Goal: Task Accomplishment & Management: Complete application form

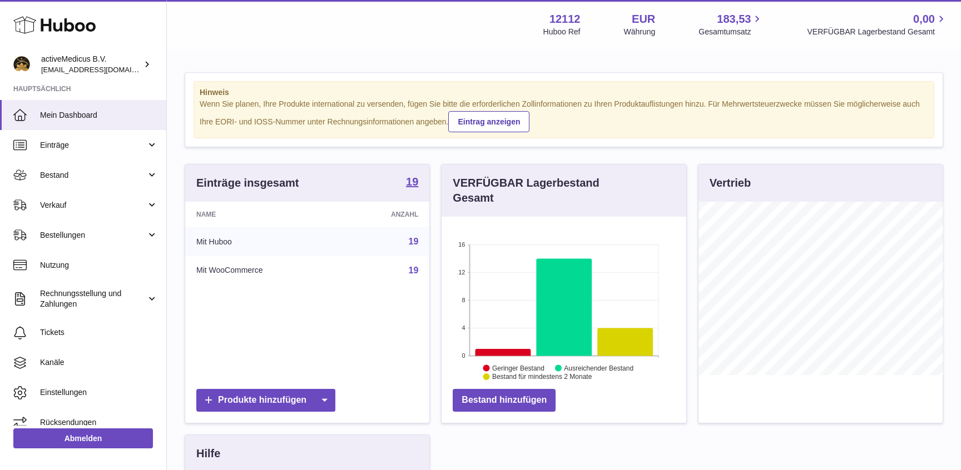
scroll to position [173, 244]
click at [76, 175] on span "Bestand" at bounding box center [93, 175] width 106 height 11
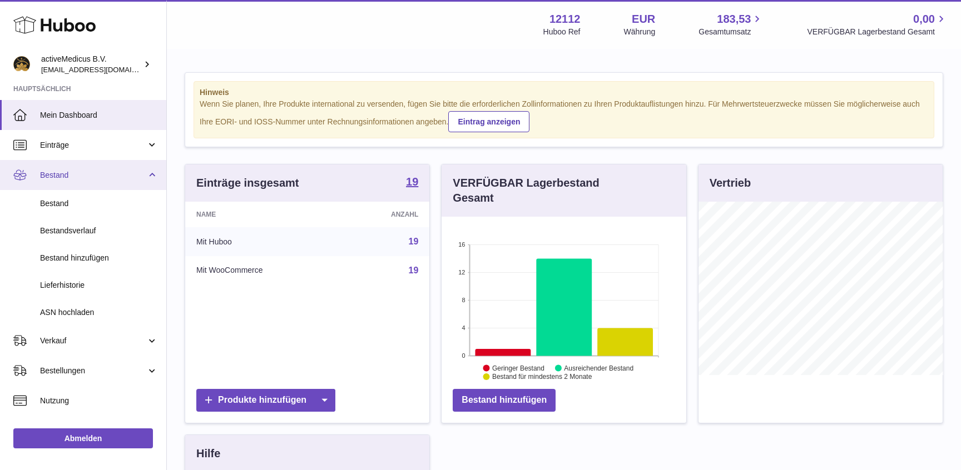
click at [63, 176] on span "Bestand" at bounding box center [93, 175] width 106 height 11
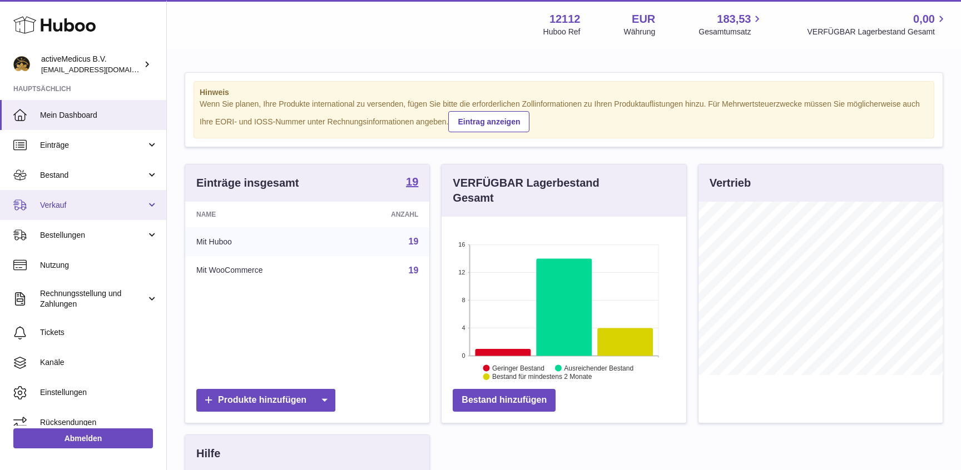
click at [64, 205] on span "Verkauf" at bounding box center [93, 205] width 106 height 11
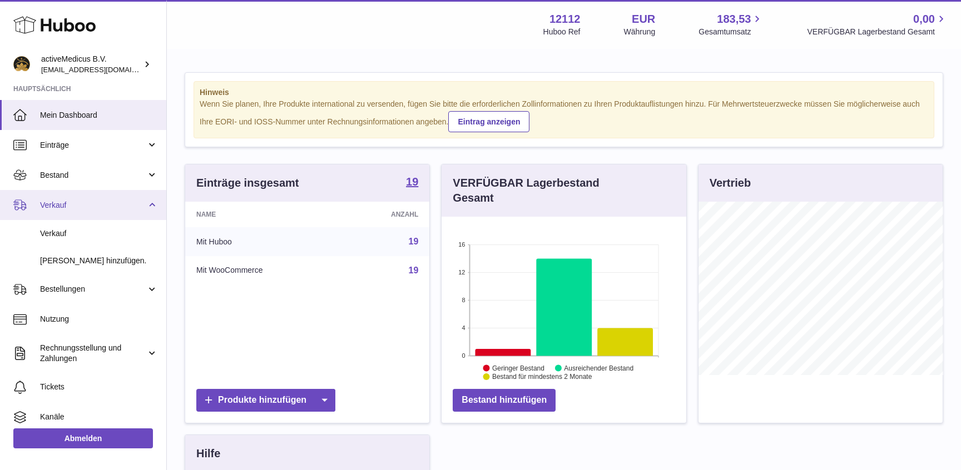
click at [64, 205] on span "Verkauf" at bounding box center [93, 205] width 106 height 11
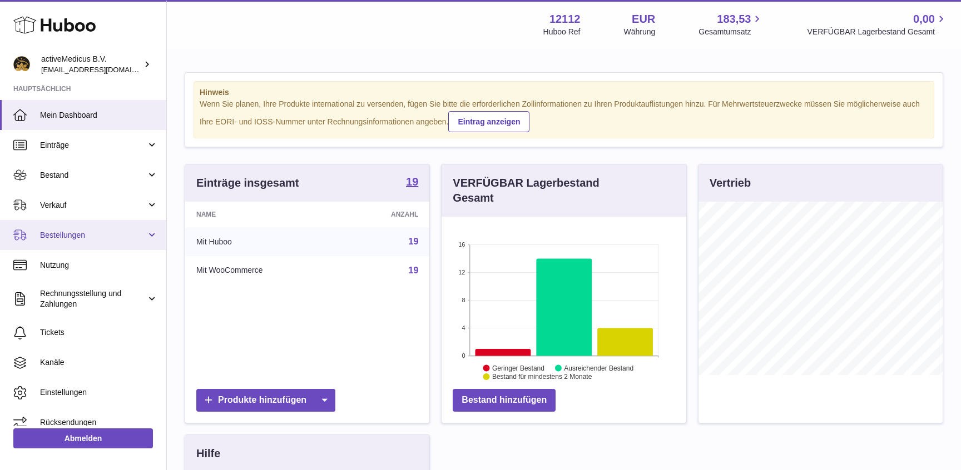
click at [71, 240] on span "Bestellungen" at bounding box center [93, 235] width 106 height 11
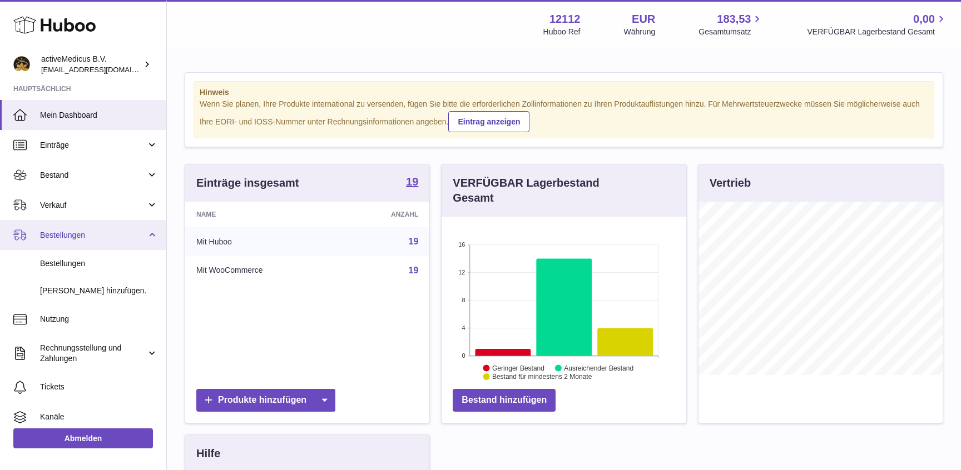
click at [71, 240] on span "Bestellungen" at bounding box center [93, 235] width 106 height 11
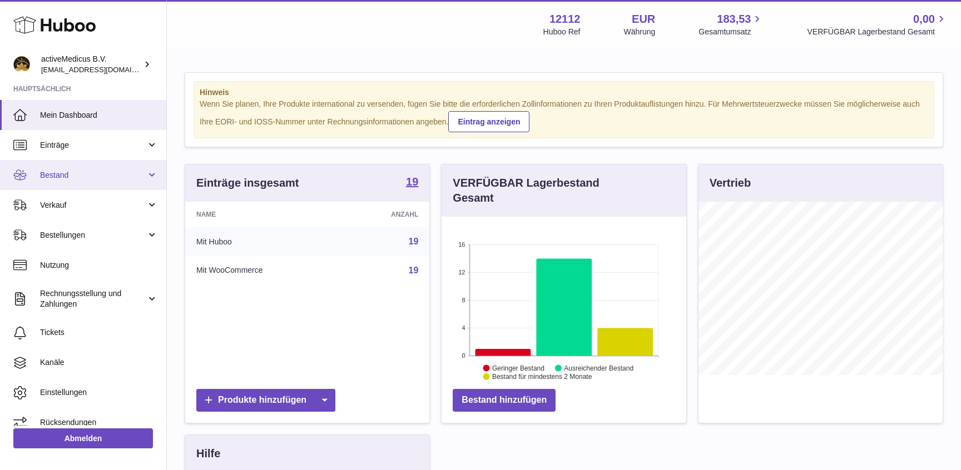
click at [68, 182] on link "Bestand" at bounding box center [83, 175] width 166 height 30
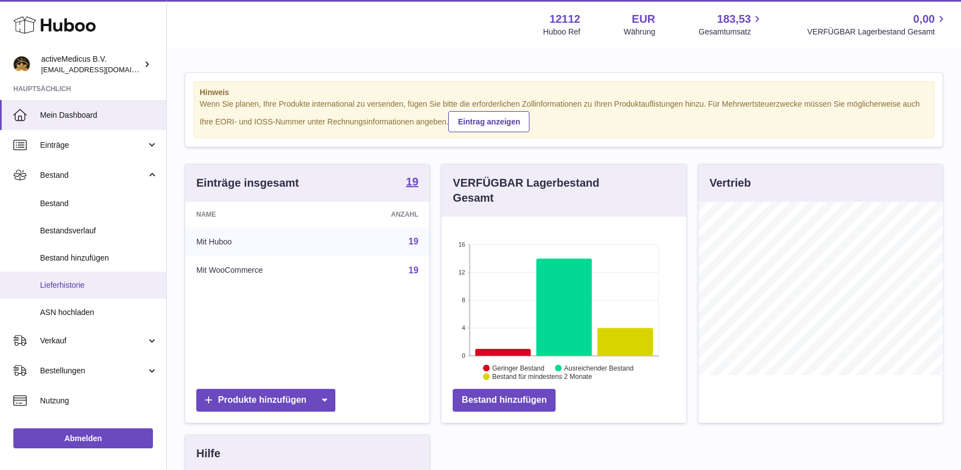
click at [100, 287] on span "Lieferhistorie" at bounding box center [99, 285] width 118 height 11
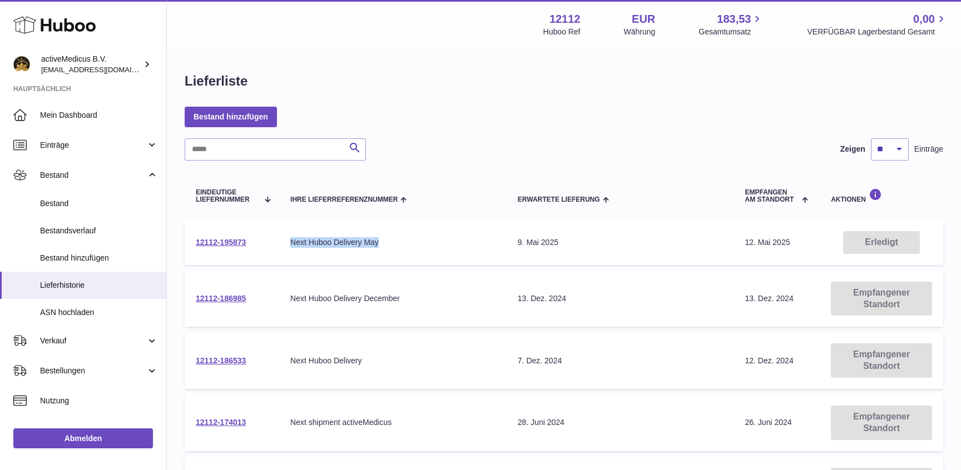
drag, startPoint x: 294, startPoint y: 242, endPoint x: 378, endPoint y: 242, distance: 84.5
click at [378, 242] on div "Next Huboo Delivery May" at bounding box center [392, 242] width 205 height 11
click at [243, 112] on link "Bestand hinzufügen" at bounding box center [231, 117] width 92 height 20
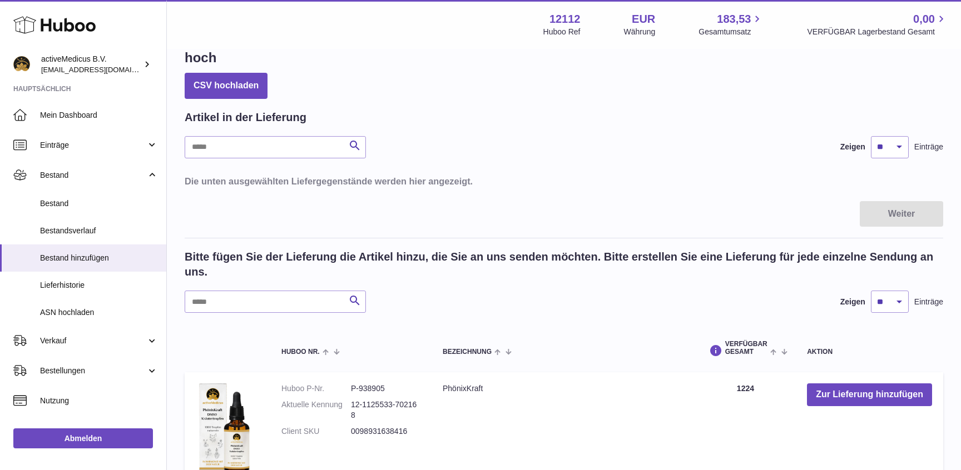
scroll to position [120, 0]
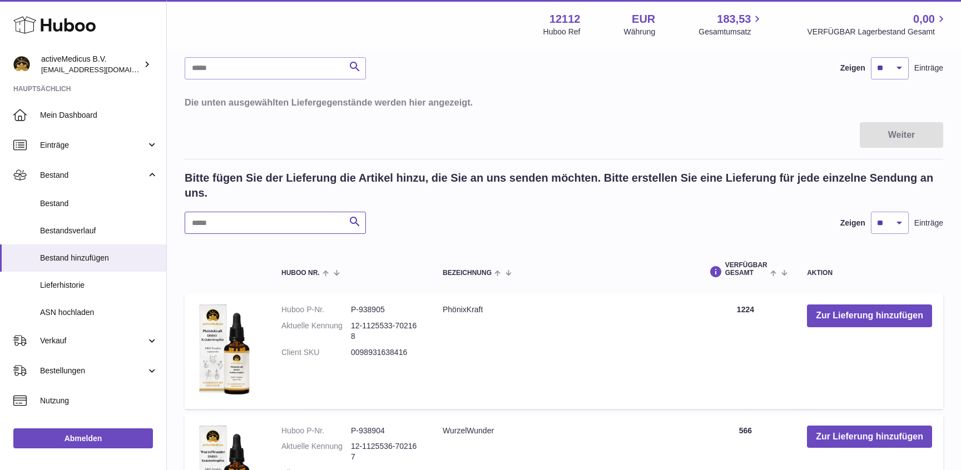
click at [252, 212] on input "text" at bounding box center [275, 223] width 181 height 22
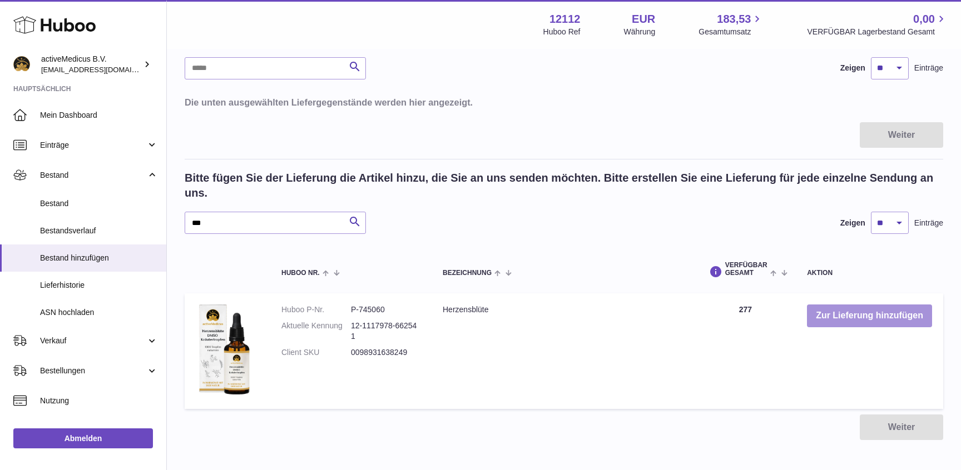
click at [877, 305] on button "Zur Lieferung hinzufügen" at bounding box center [869, 316] width 125 height 23
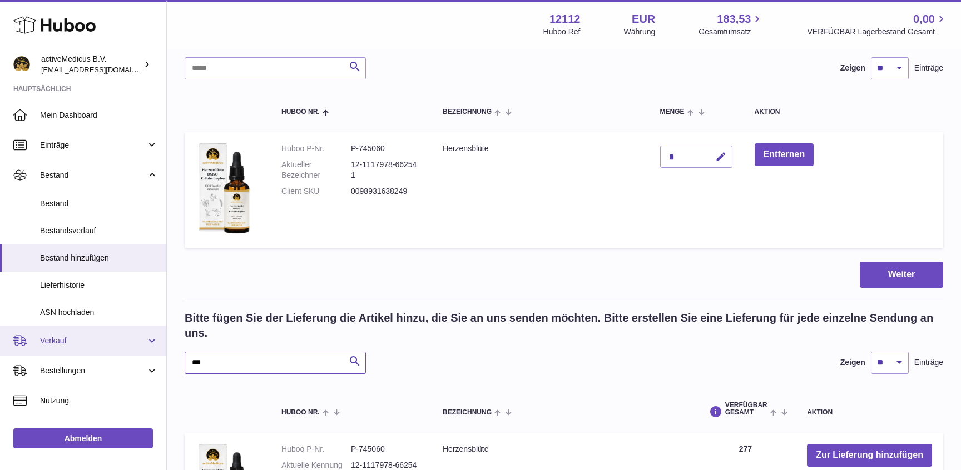
drag, startPoint x: 285, startPoint y: 336, endPoint x: 125, endPoint y: 335, distance: 160.1
click at [185, 352] on input "***" at bounding box center [275, 363] width 181 height 22
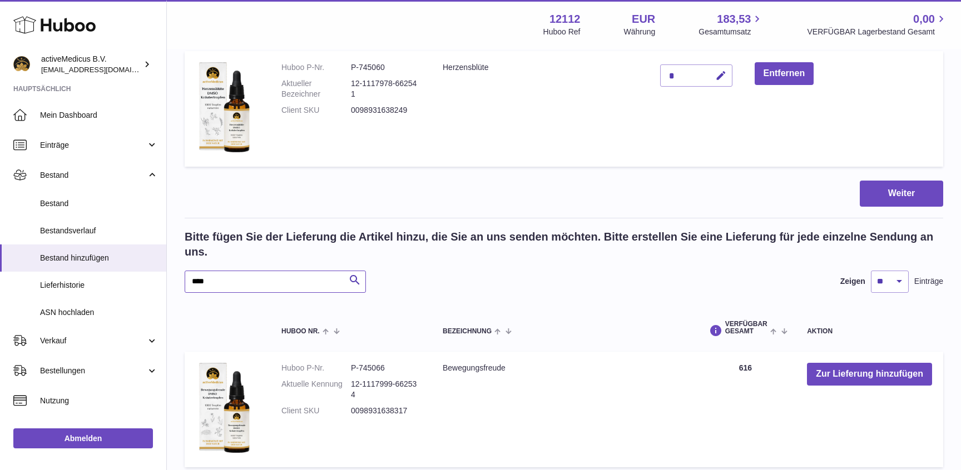
scroll to position [240, 0]
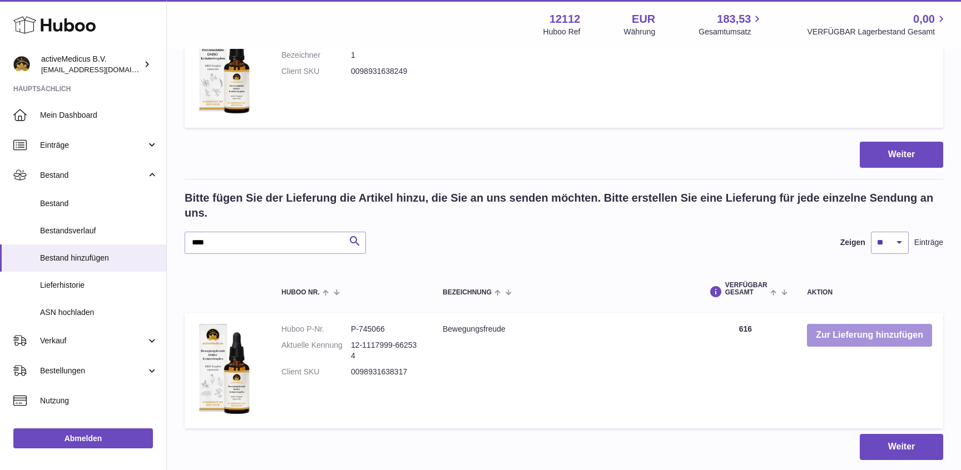
click at [842, 324] on button "Zur Lieferung hinzufügen" at bounding box center [869, 335] width 125 height 23
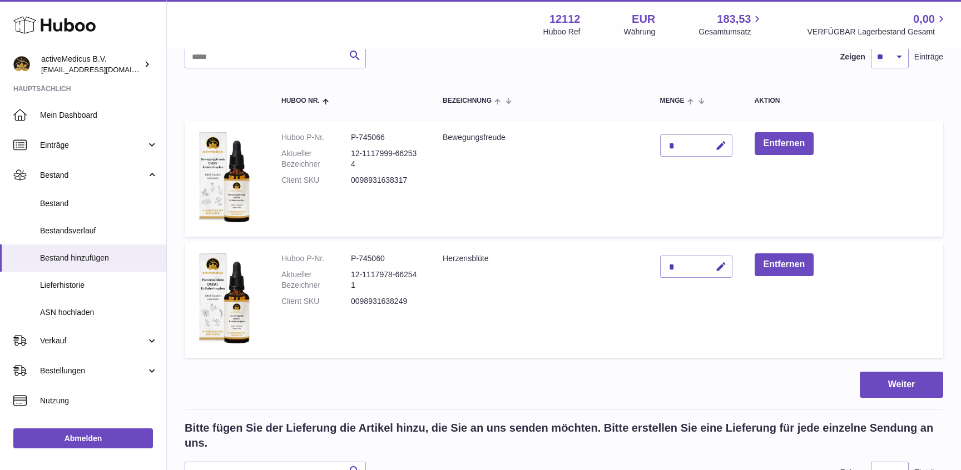
scroll to position [181, 0]
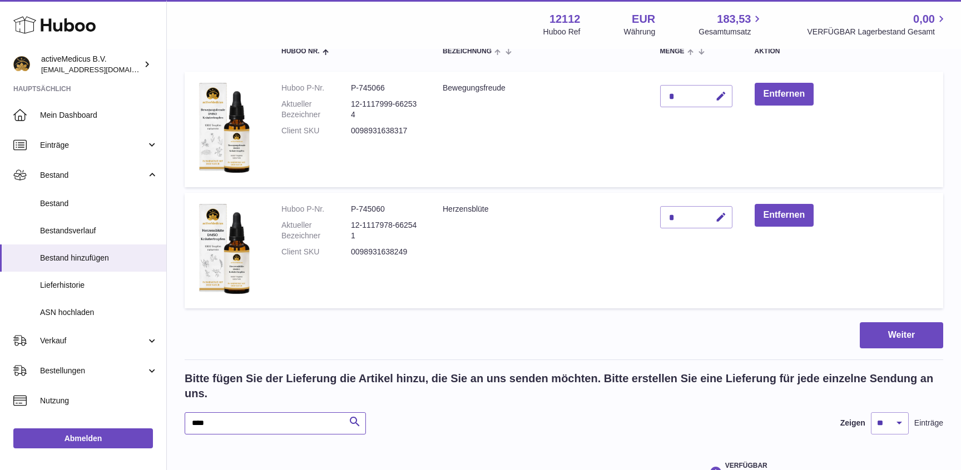
drag, startPoint x: 237, startPoint y: 401, endPoint x: 173, endPoint y: 405, distance: 63.5
click at [185, 412] on input "****" at bounding box center [275, 423] width 181 height 22
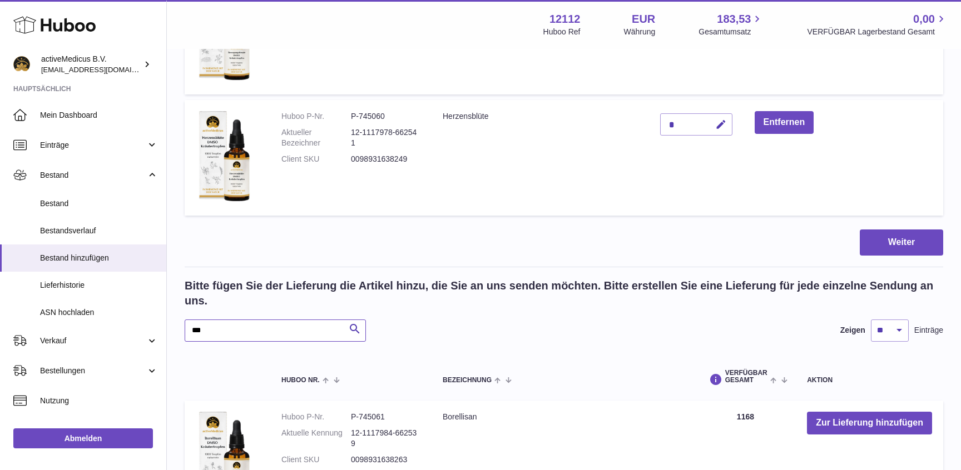
scroll to position [361, 0]
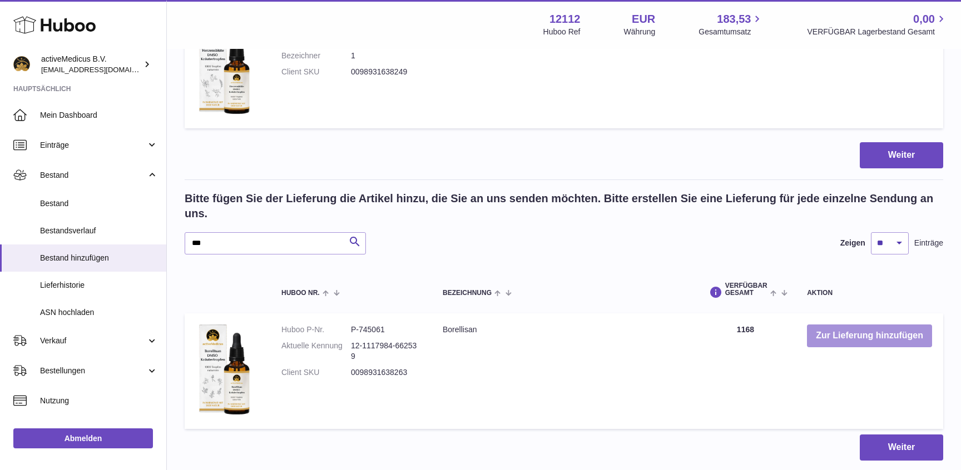
click at [854, 325] on button "Zur Lieferung hinzufügen" at bounding box center [869, 336] width 125 height 23
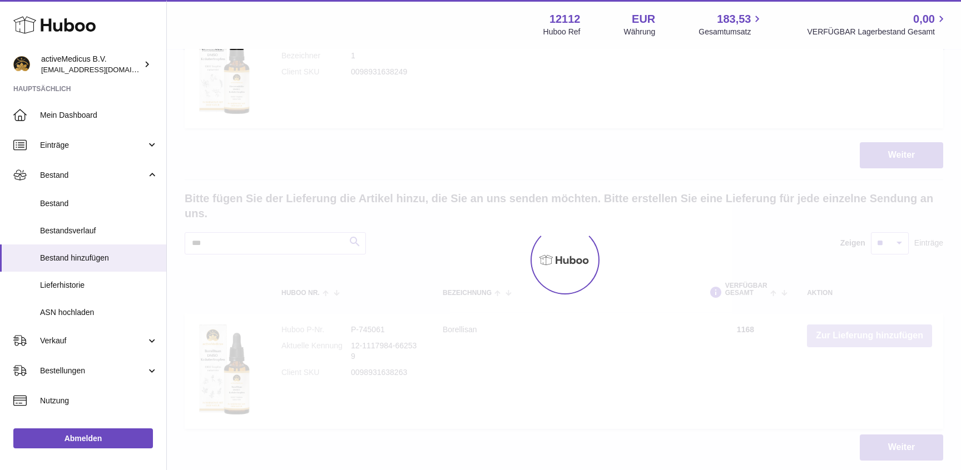
scroll to position [482, 0]
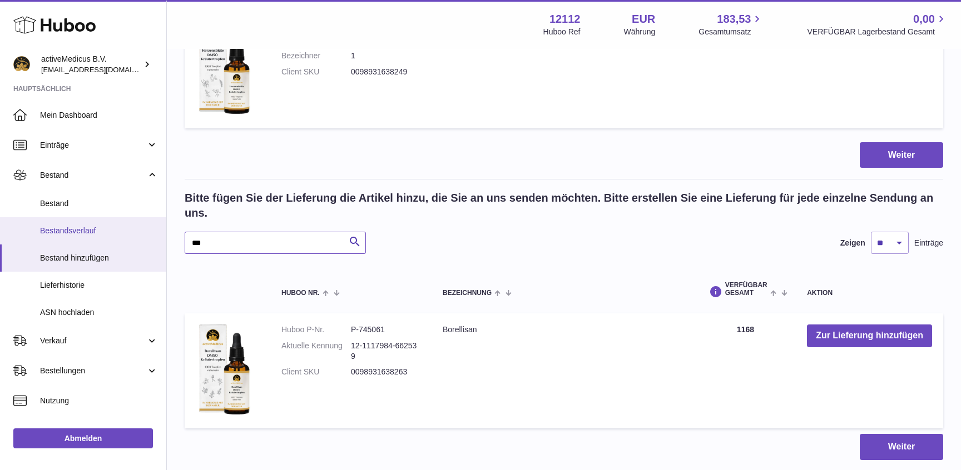
drag, startPoint x: 179, startPoint y: 222, endPoint x: 157, endPoint y: 220, distance: 21.8
click at [185, 232] on input "***" at bounding box center [275, 243] width 181 height 22
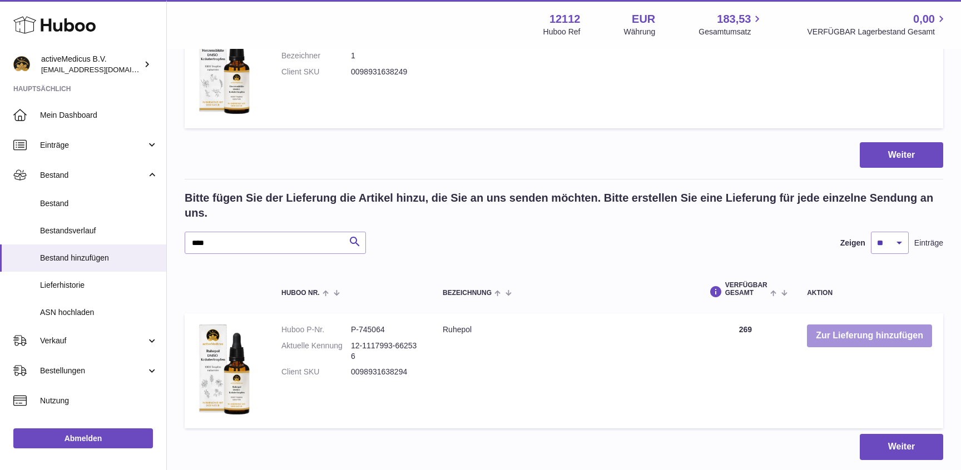
click at [838, 325] on button "Zur Lieferung hinzufügen" at bounding box center [869, 336] width 125 height 23
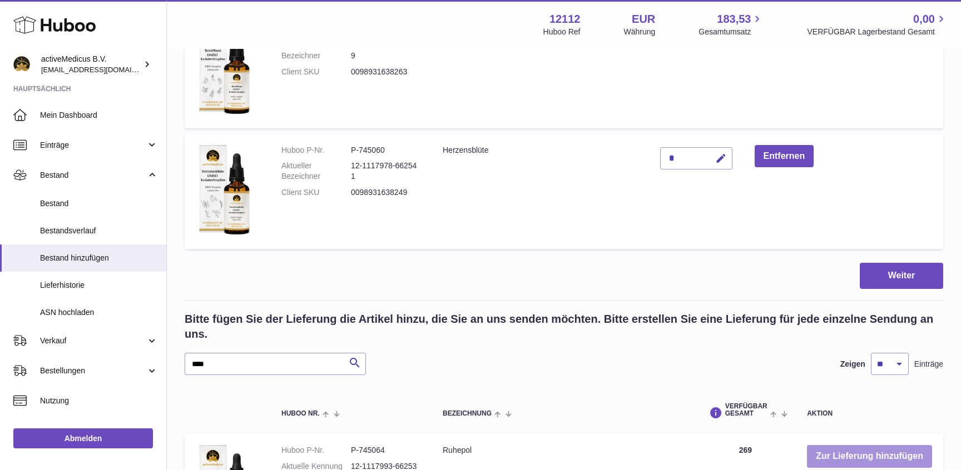
scroll to position [603, 0]
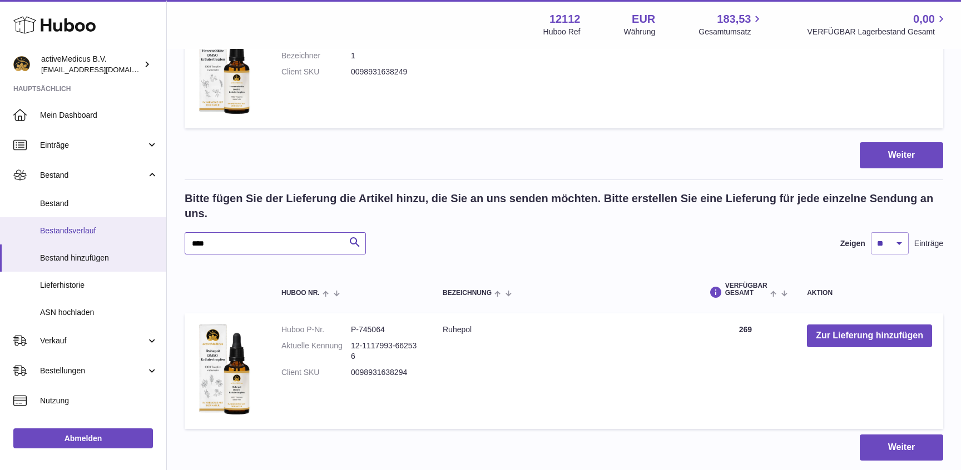
drag, startPoint x: 231, startPoint y: 226, endPoint x: 66, endPoint y: 220, distance: 165.2
click at [185, 232] on input "****" at bounding box center [275, 243] width 181 height 22
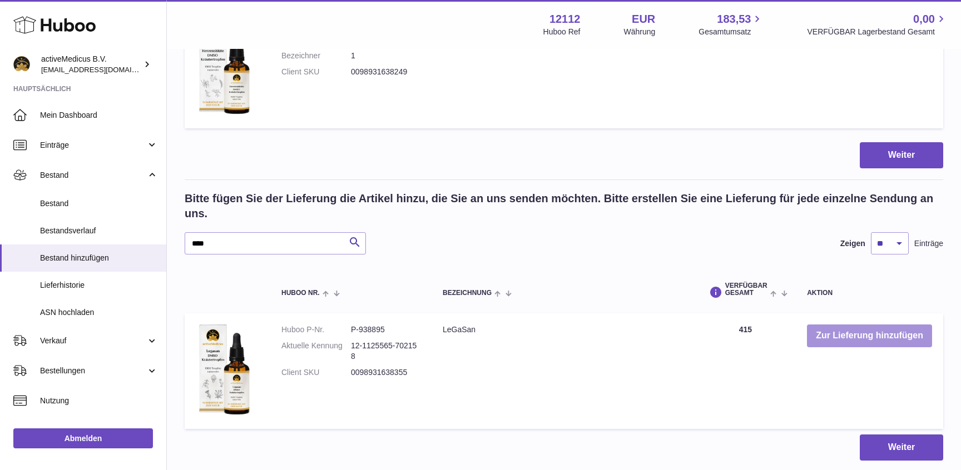
click at [846, 325] on button "Zur Lieferung hinzufügen" at bounding box center [869, 336] width 125 height 23
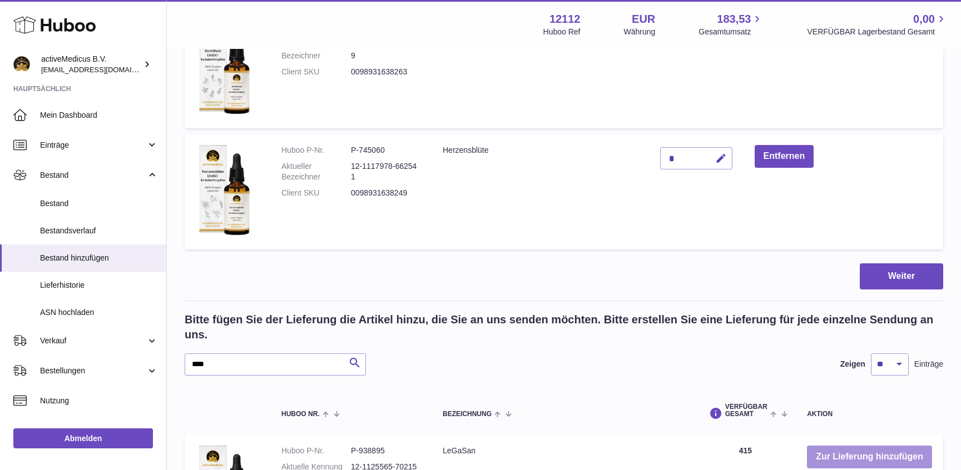
scroll to position [724, 0]
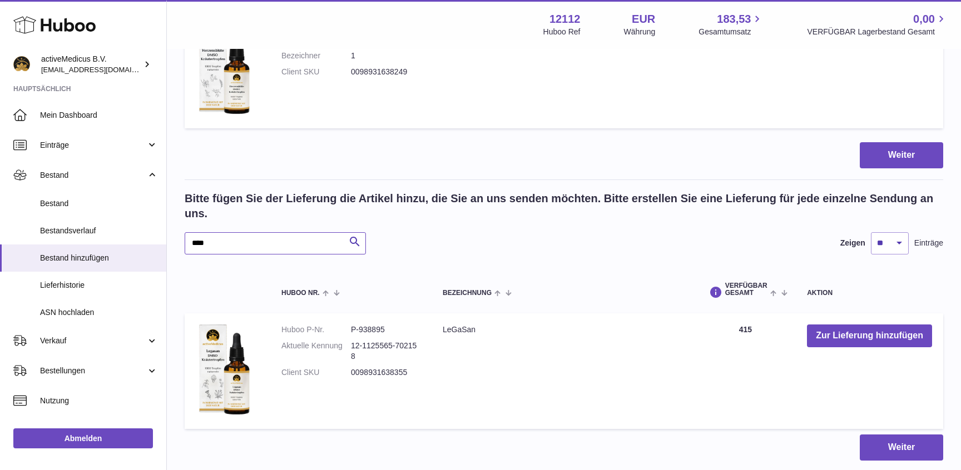
drag, startPoint x: 220, startPoint y: 224, endPoint x: 3, endPoint y: 216, distance: 217.5
click at [185, 232] on input "****" at bounding box center [275, 243] width 181 height 22
click at [891, 325] on button "Zur Lieferung hinzufügen" at bounding box center [869, 336] width 125 height 23
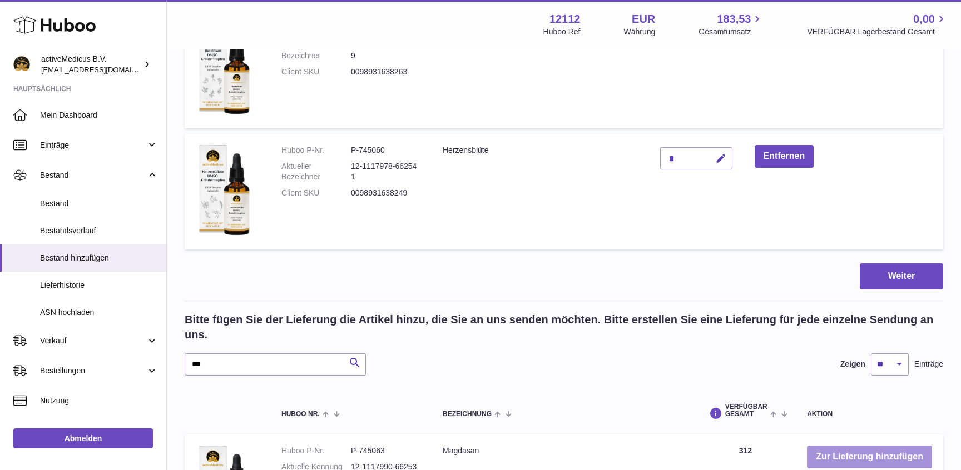
scroll to position [844, 0]
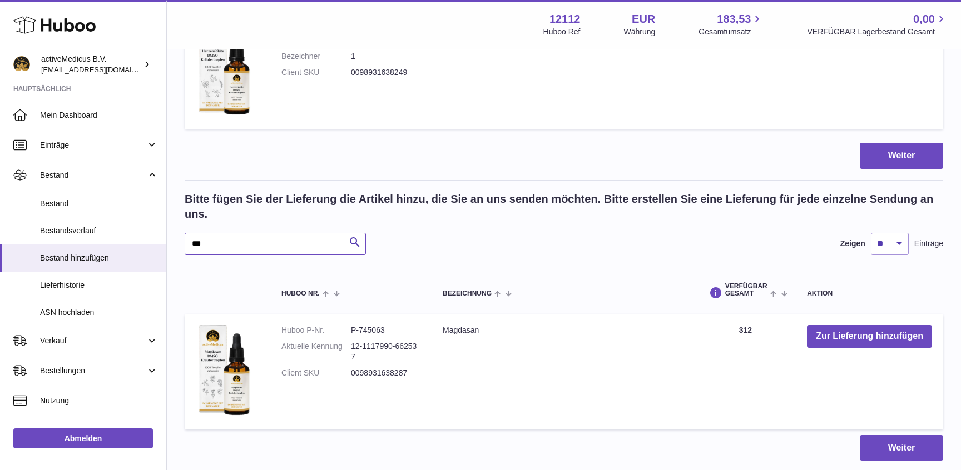
drag, startPoint x: 221, startPoint y: 226, endPoint x: 135, endPoint y: 215, distance: 86.8
click at [185, 233] on input "***" at bounding box center [275, 244] width 181 height 22
type input "****"
click at [877, 325] on button "Zur Lieferung hinzufügen" at bounding box center [869, 336] width 125 height 23
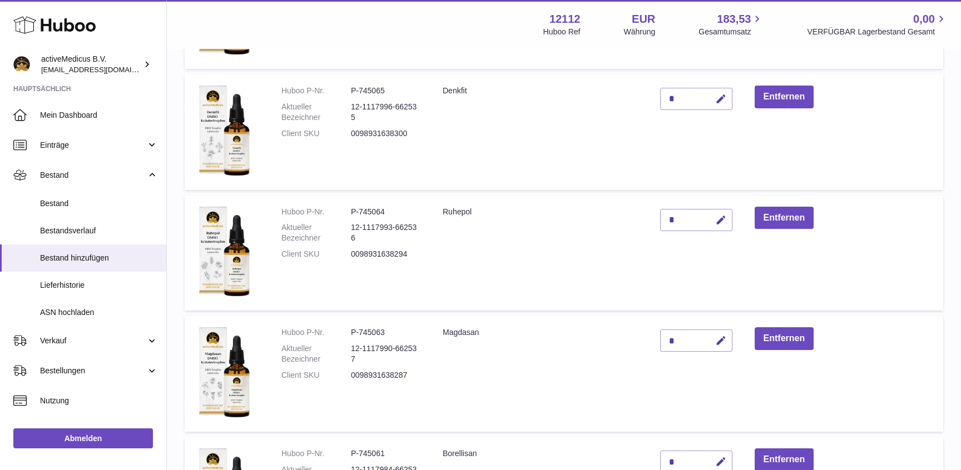
scroll to position [720, 0]
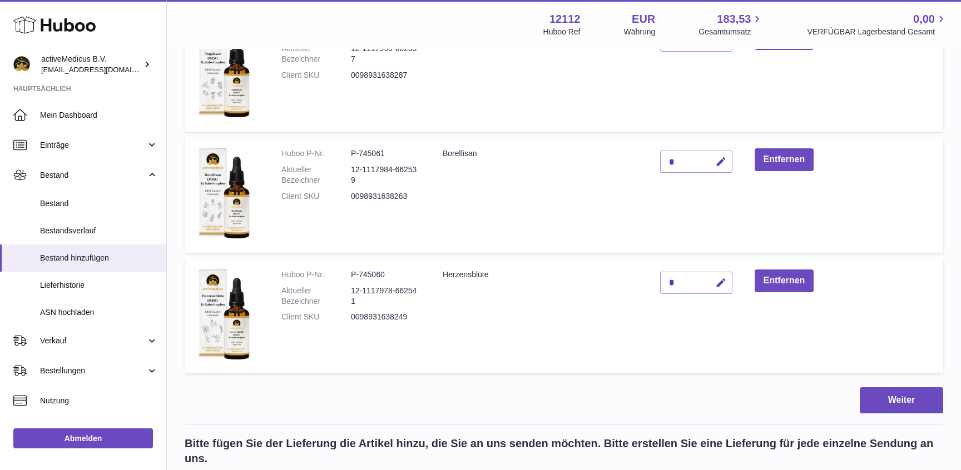
click at [688, 272] on div "*" at bounding box center [696, 283] width 72 height 22
click at [728, 272] on button "button" at bounding box center [719, 283] width 26 height 23
type input "****"
click at [724, 278] on icon "submit" at bounding box center [721, 283] width 10 height 10
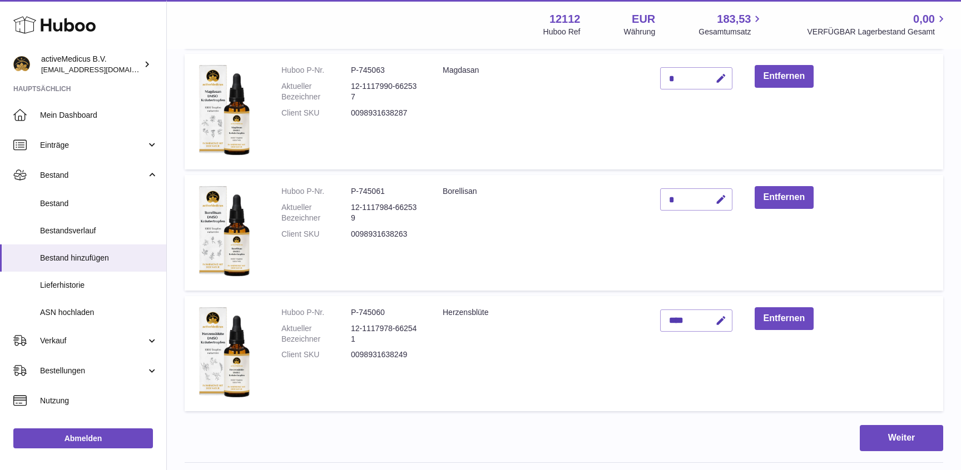
scroll to position [660, 0]
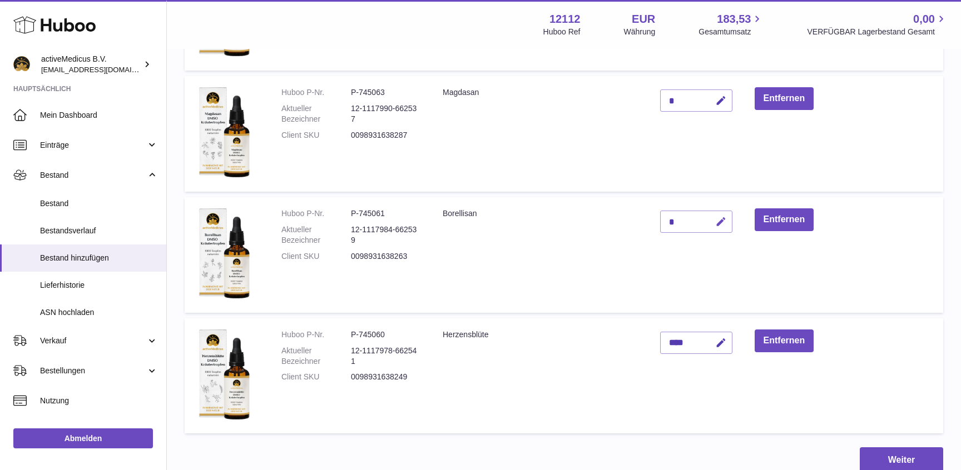
click at [722, 216] on icon "button" at bounding box center [721, 222] width 12 height 12
drag, startPoint x: 680, startPoint y: 200, endPoint x: 641, endPoint y: 198, distance: 39.5
click at [660, 211] on input "*" at bounding box center [696, 222] width 72 height 22
type input "***"
click at [721, 217] on icon "submit" at bounding box center [721, 222] width 10 height 10
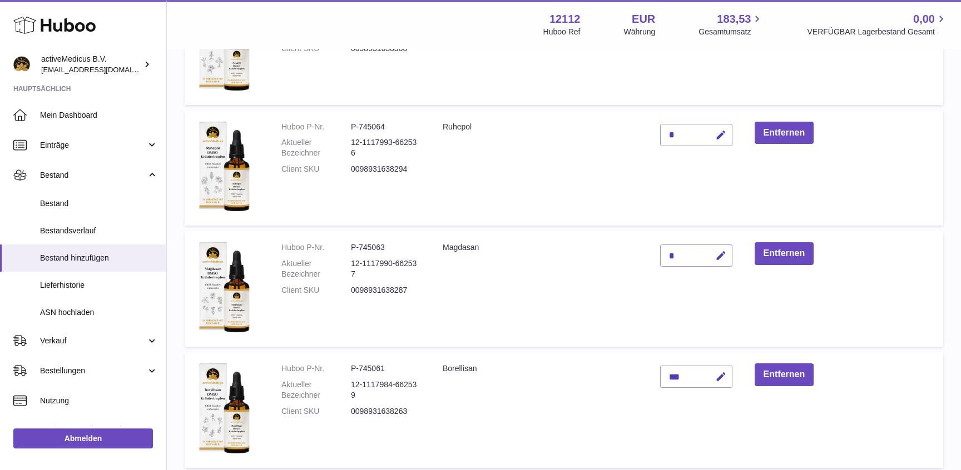
scroll to position [480, 0]
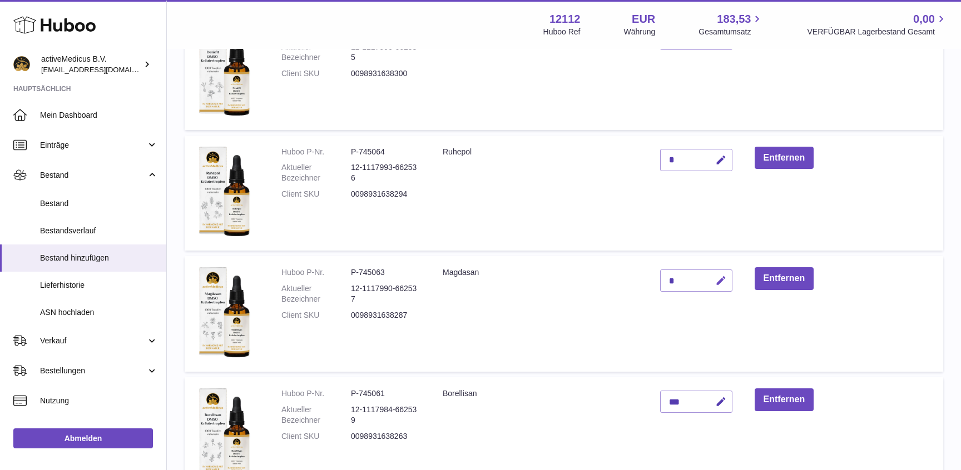
click at [721, 275] on icon "button" at bounding box center [721, 281] width 12 height 12
drag, startPoint x: 659, startPoint y: 260, endPoint x: 650, endPoint y: 256, distance: 9.7
click at [660, 270] on input "*" at bounding box center [696, 281] width 72 height 22
type input "***"
click at [719, 276] on icon "submit" at bounding box center [721, 281] width 10 height 10
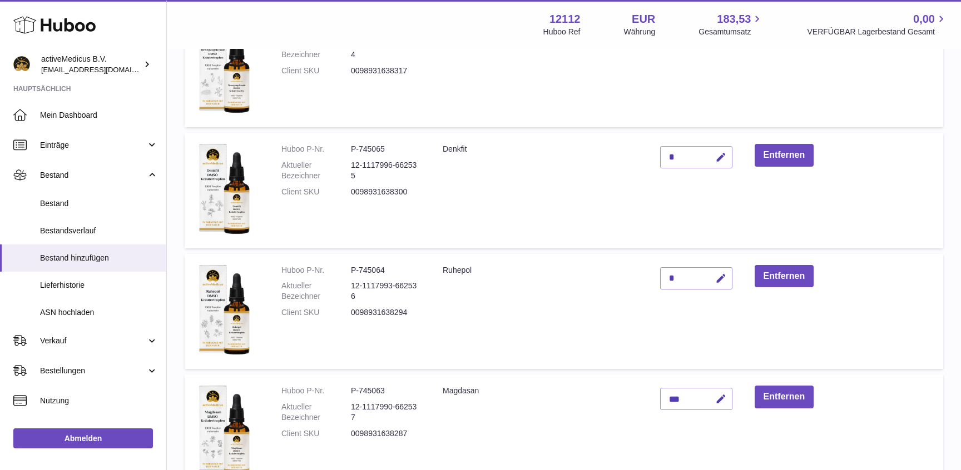
scroll to position [360, 0]
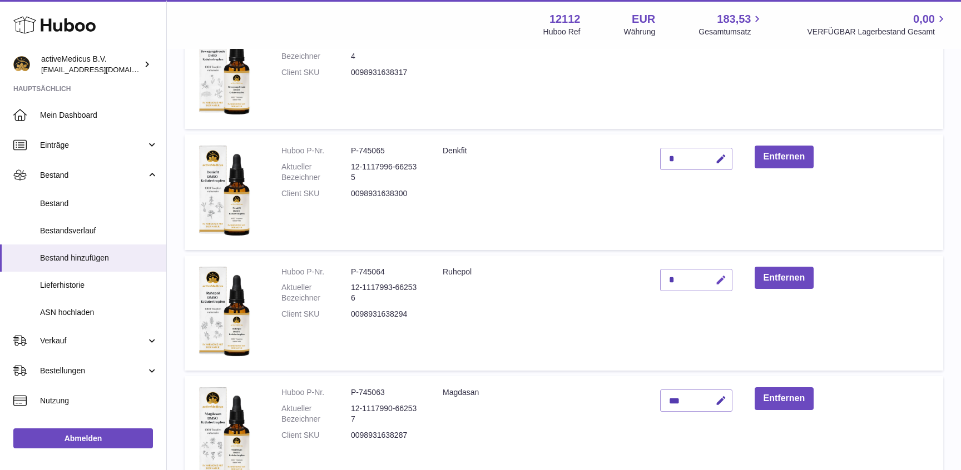
click at [720, 275] on icon "button" at bounding box center [721, 281] width 12 height 12
drag, startPoint x: 677, startPoint y: 264, endPoint x: 657, endPoint y: 261, distance: 20.1
click at [660, 269] on input "*" at bounding box center [696, 280] width 72 height 22
type input "***"
click at [728, 271] on button "submit" at bounding box center [719, 280] width 21 height 18
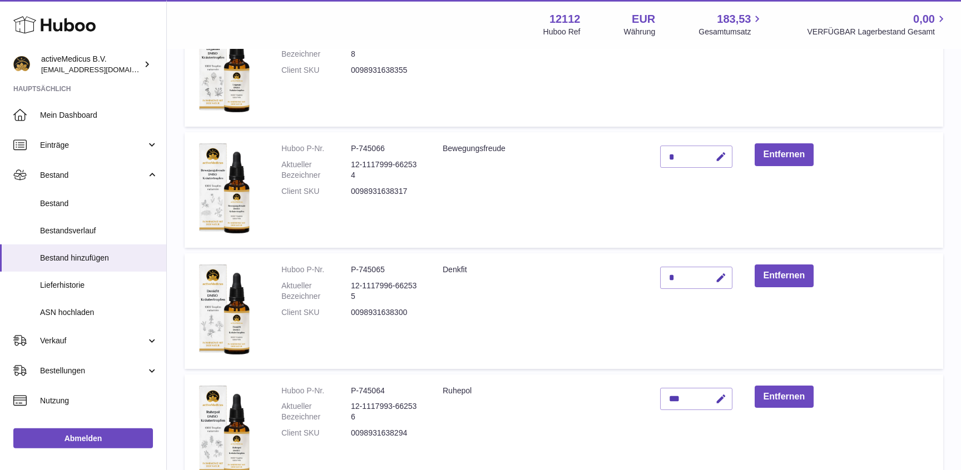
scroll to position [240, 0]
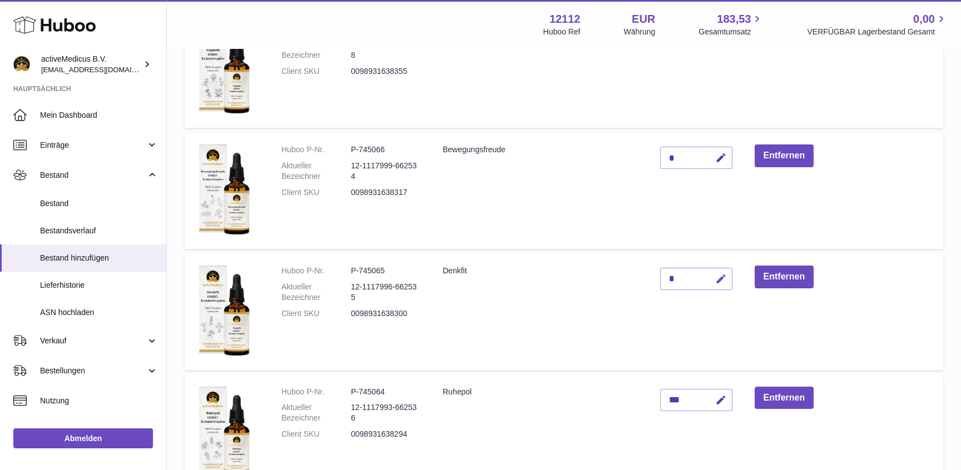
click at [720, 274] on icon "button" at bounding box center [721, 280] width 12 height 12
click at [654, 257] on td "*" at bounding box center [696, 313] width 95 height 116
drag, startPoint x: 673, startPoint y: 263, endPoint x: 680, endPoint y: 235, distance: 28.7
click at [660, 268] on input "*" at bounding box center [696, 279] width 72 height 22
type input "***"
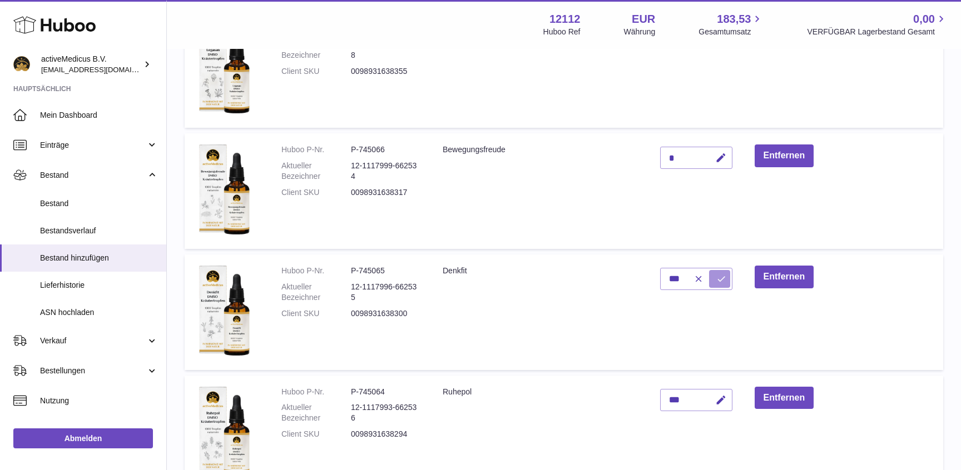
click at [722, 274] on icon "submit" at bounding box center [721, 279] width 10 height 10
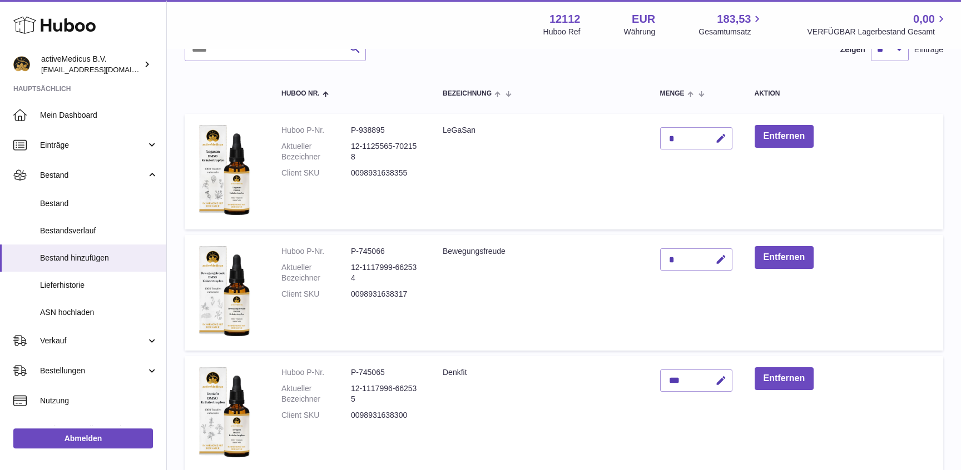
scroll to position [120, 0]
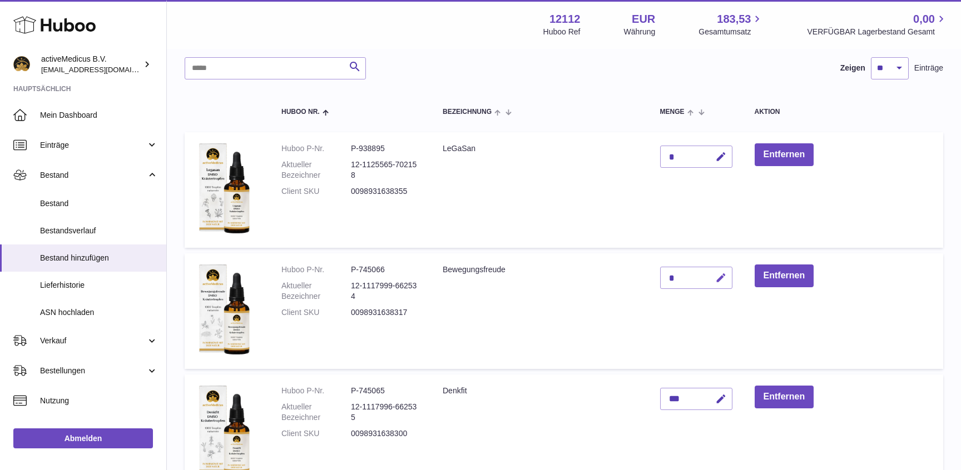
click at [723, 272] on icon "button" at bounding box center [721, 278] width 12 height 12
drag, startPoint x: 685, startPoint y: 258, endPoint x: 657, endPoint y: 258, distance: 27.8
click at [657, 258] on td "*" at bounding box center [696, 311] width 95 height 116
drag, startPoint x: 672, startPoint y: 261, endPoint x: 656, endPoint y: 256, distance: 16.3
click at [660, 267] on input "*" at bounding box center [696, 278] width 72 height 22
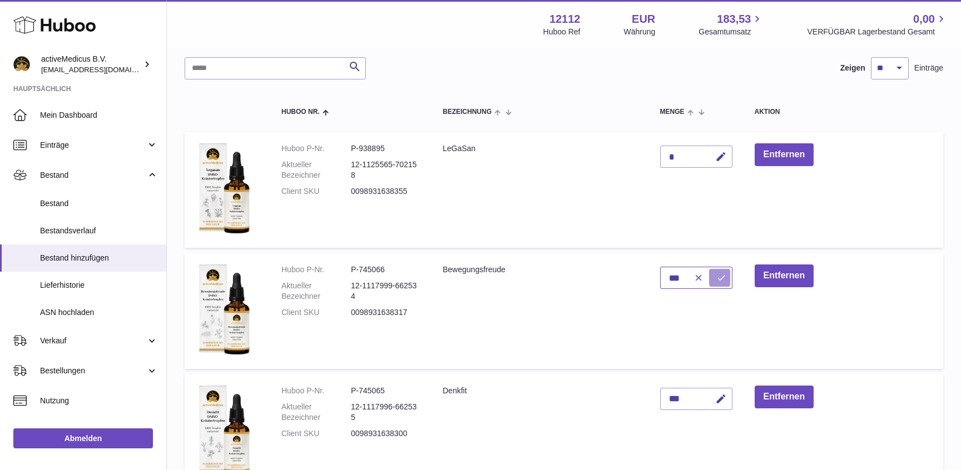
type input "***"
click at [720, 273] on icon "submit" at bounding box center [721, 278] width 10 height 10
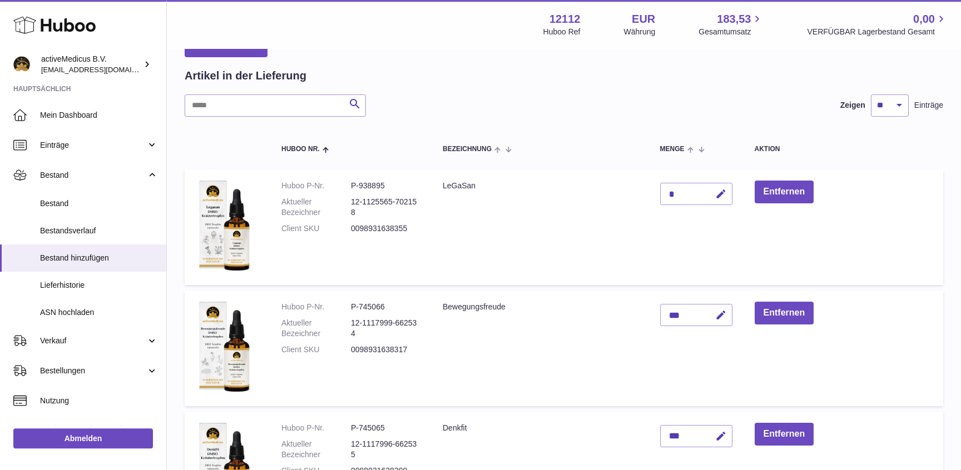
scroll to position [60, 0]
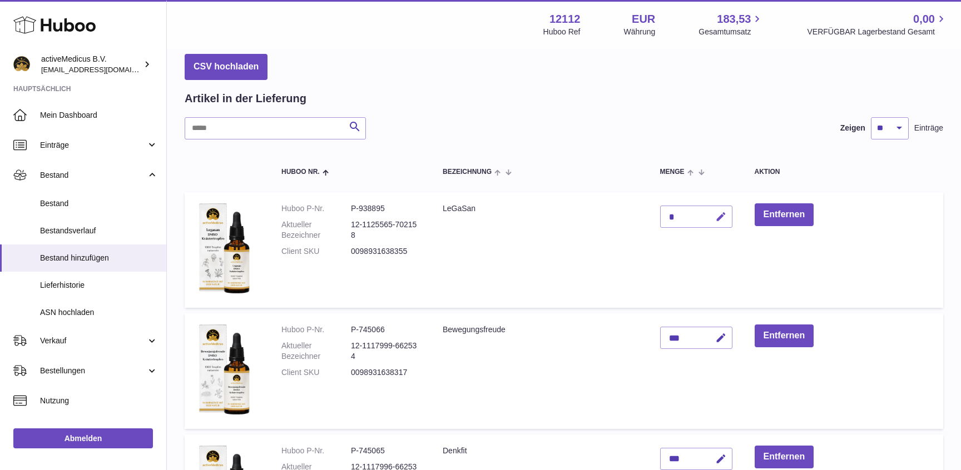
click at [721, 211] on icon "button" at bounding box center [721, 217] width 12 height 12
drag, startPoint x: 677, startPoint y: 198, endPoint x: 650, endPoint y: 198, distance: 26.7
click at [660, 206] on input "*" at bounding box center [696, 217] width 72 height 22
type input "***"
click at [722, 212] on icon "submit" at bounding box center [721, 217] width 10 height 10
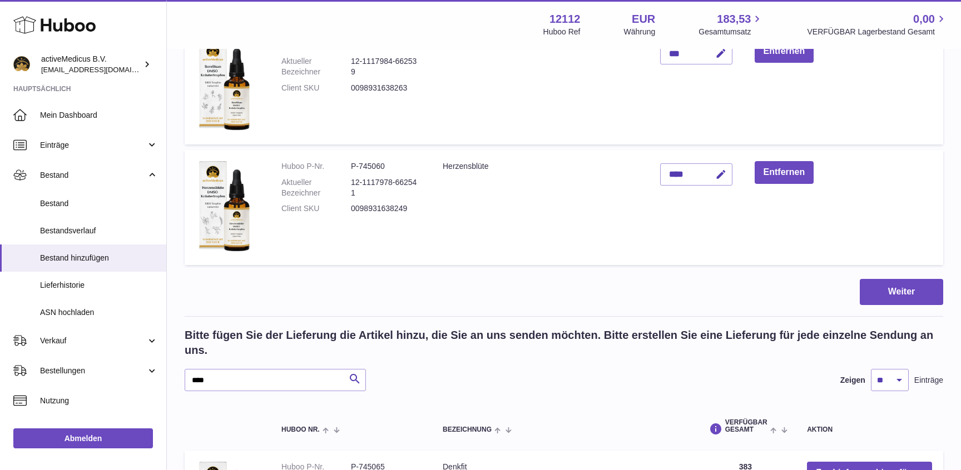
scroll to position [901, 0]
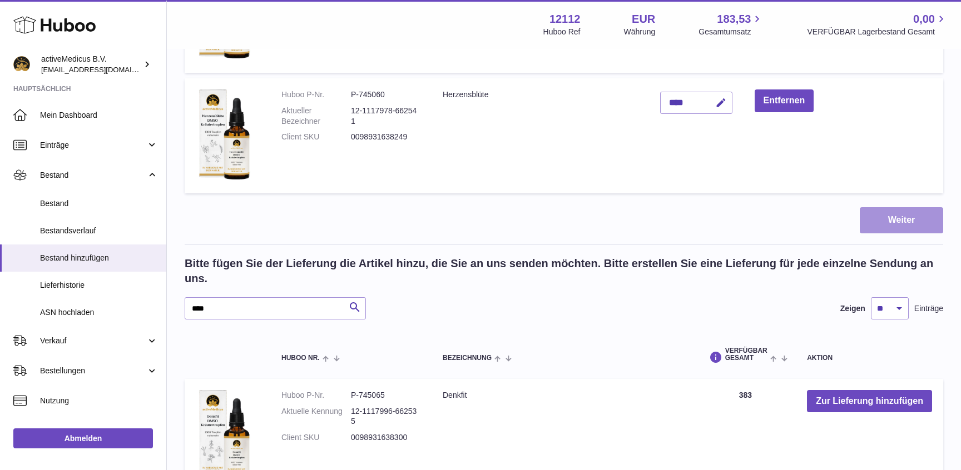
click at [894, 207] on button "Weiter" at bounding box center [900, 220] width 83 height 26
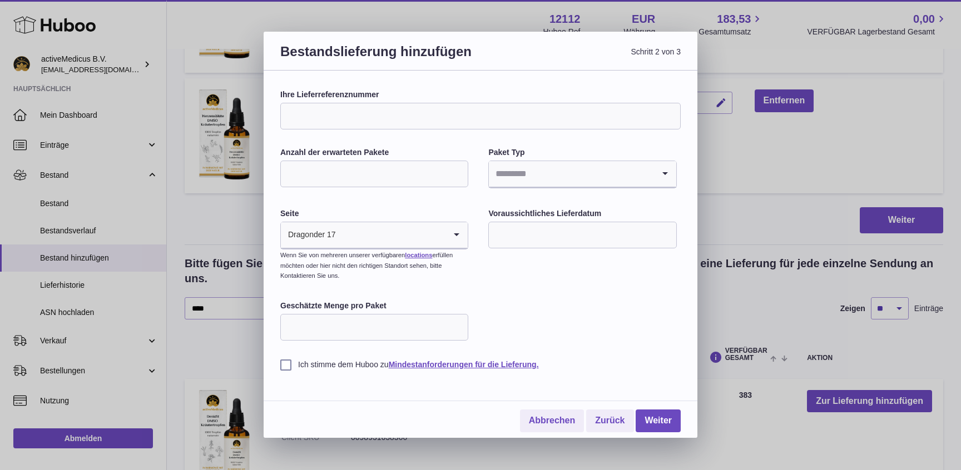
click at [373, 118] on input "Ihre Lieferreferenznummer" at bounding box center [480, 116] width 400 height 27
click at [434, 121] on input "**********" at bounding box center [480, 116] width 400 height 27
type input "**********"
click at [421, 171] on input "Anzahl der erwarteten Pakete" at bounding box center [374, 174] width 188 height 27
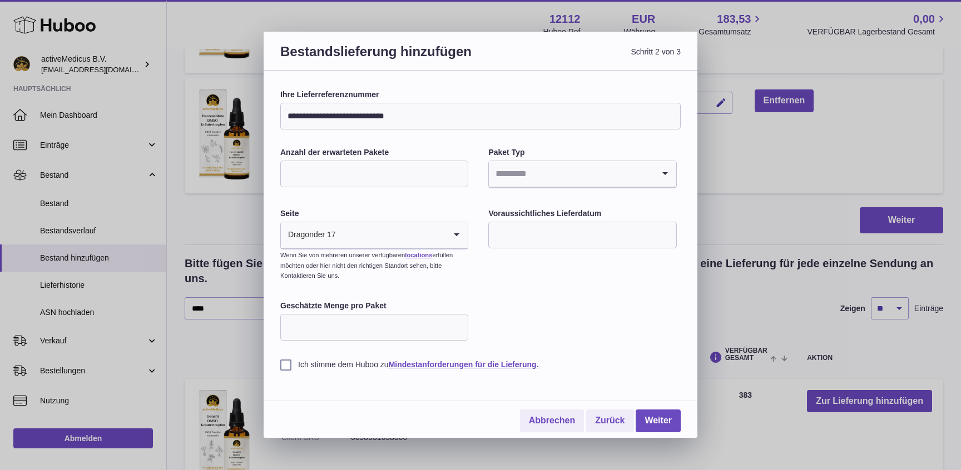
type input "**"
click at [589, 176] on input "Search for option" at bounding box center [571, 174] width 165 height 26
click at [589, 221] on li "Paletten" at bounding box center [582, 226] width 186 height 22
click at [445, 241] on div "Dragonder 17 Loading..." at bounding box center [374, 235] width 187 height 27
click at [456, 238] on icon "Search for option" at bounding box center [456, 235] width 22 height 26
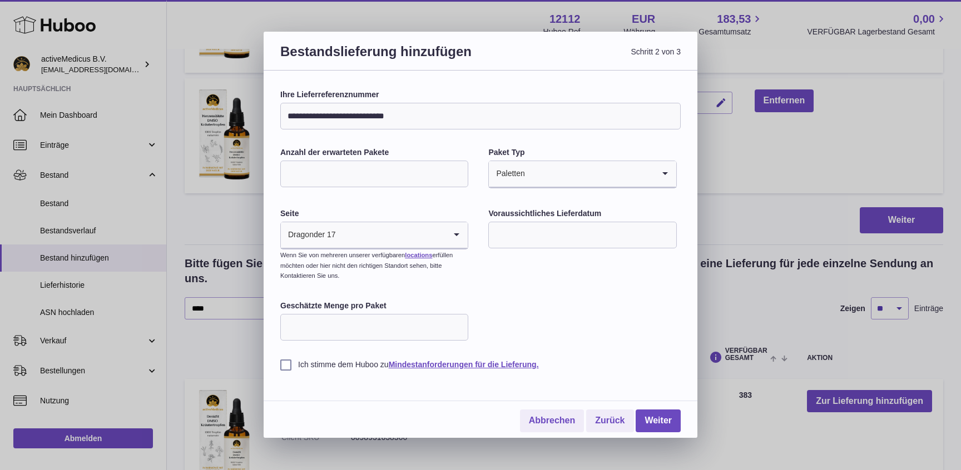
click at [539, 233] on input "text" at bounding box center [582, 235] width 188 height 27
click at [642, 266] on icon "button" at bounding box center [645, 261] width 13 height 13
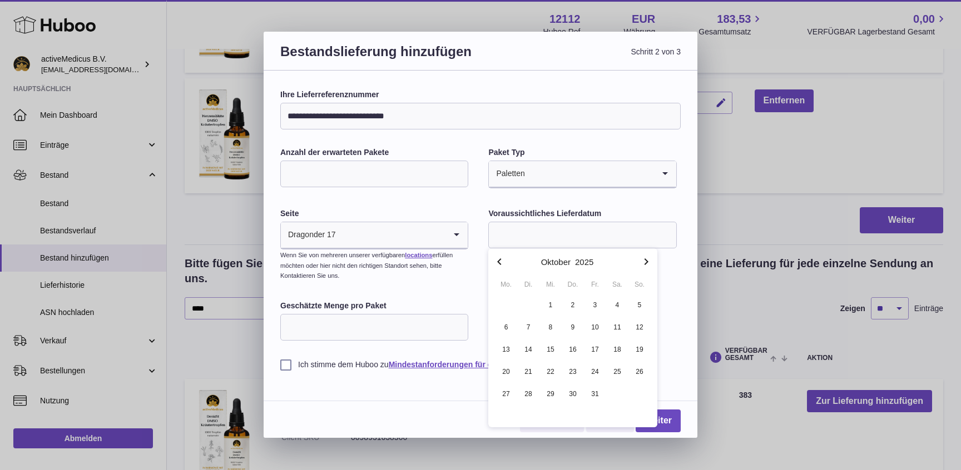
click at [501, 265] on icon "button" at bounding box center [499, 261] width 13 height 13
click at [531, 396] on span "30" at bounding box center [528, 394] width 20 height 20
type input "**********"
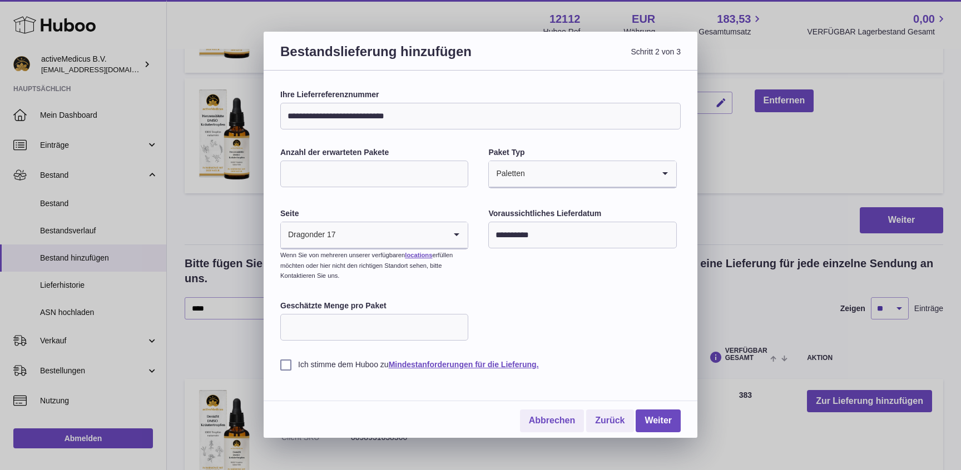
click at [425, 331] on input "Geschätzte Menge pro Paket" at bounding box center [374, 327] width 188 height 27
click at [434, 327] on input "Geschätzte Menge pro Paket" at bounding box center [374, 327] width 188 height 27
type input "**"
click at [508, 321] on div "**********" at bounding box center [480, 230] width 400 height 281
click at [288, 367] on label "Ich stimme dem Huboo zu Mindestanforderungen für die Lieferung." at bounding box center [480, 365] width 400 height 11
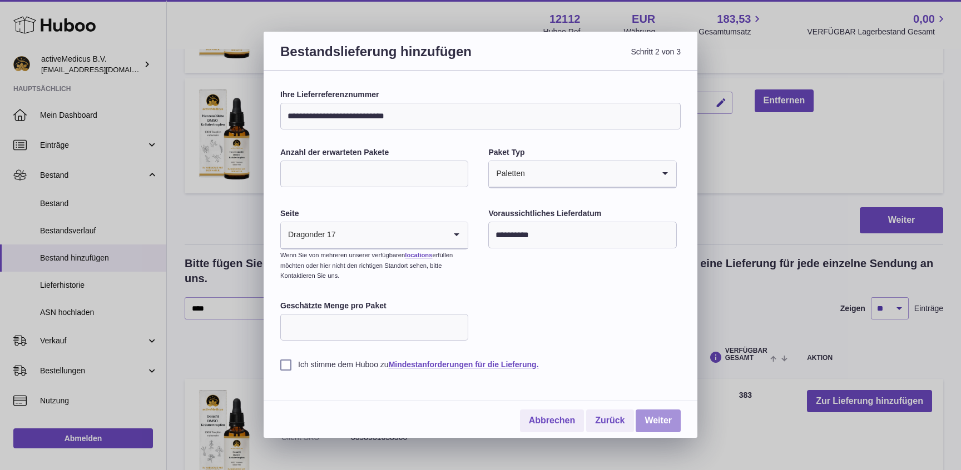
click at [658, 420] on link "Weiter" at bounding box center [657, 421] width 45 height 23
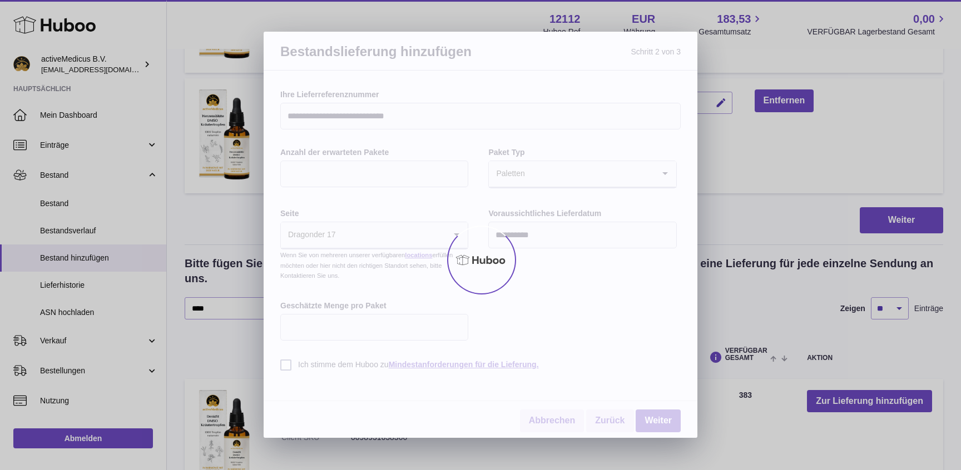
scroll to position [160, 0]
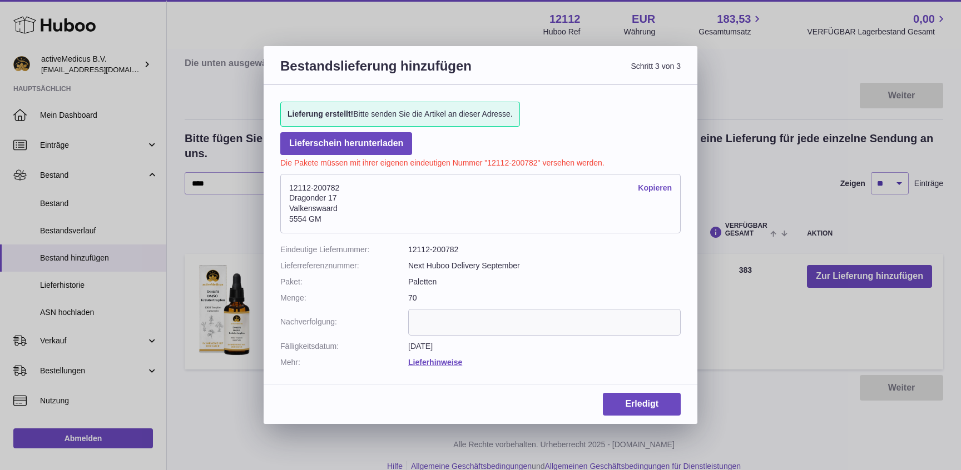
drag, startPoint x: 347, startPoint y: 225, endPoint x: 289, endPoint y: 187, distance: 69.5
click at [289, 187] on address "12112-200782 Kopieren Dragonder 17 Valkenswaard 5554 GM" at bounding box center [480, 204] width 400 height 60
click at [622, 194] on address "12112-200782 Kopieren Dragonder 17 Valkenswaard 5554 GM" at bounding box center [480, 204] width 400 height 60
click at [652, 186] on link "Kopieren" at bounding box center [655, 188] width 34 height 11
click at [369, 143] on link "Lieferschein herunterladen" at bounding box center [346, 143] width 132 height 23
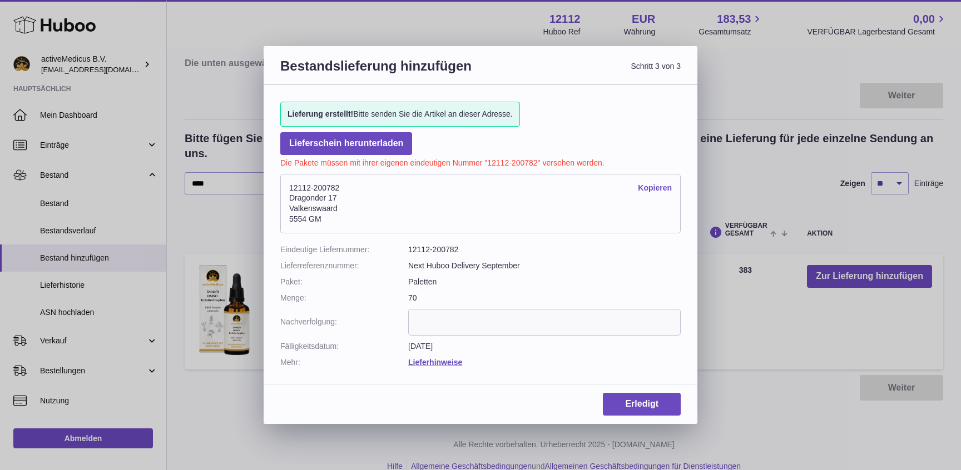
drag, startPoint x: 355, startPoint y: 223, endPoint x: 285, endPoint y: 186, distance: 79.8
click at [285, 186] on address "12112-200782 Kopieren Dragonder 17 Valkenswaard 5554 GM" at bounding box center [480, 204] width 400 height 60
copy address "12112-200782 Kopieren Dragonder 17 Valkenswaard 5554 GM"
click at [657, 183] on link "Kopieren" at bounding box center [655, 188] width 34 height 11
click at [647, 409] on link "Erledigt" at bounding box center [642, 404] width 78 height 23
